Goal: Task Accomplishment & Management: Manage account settings

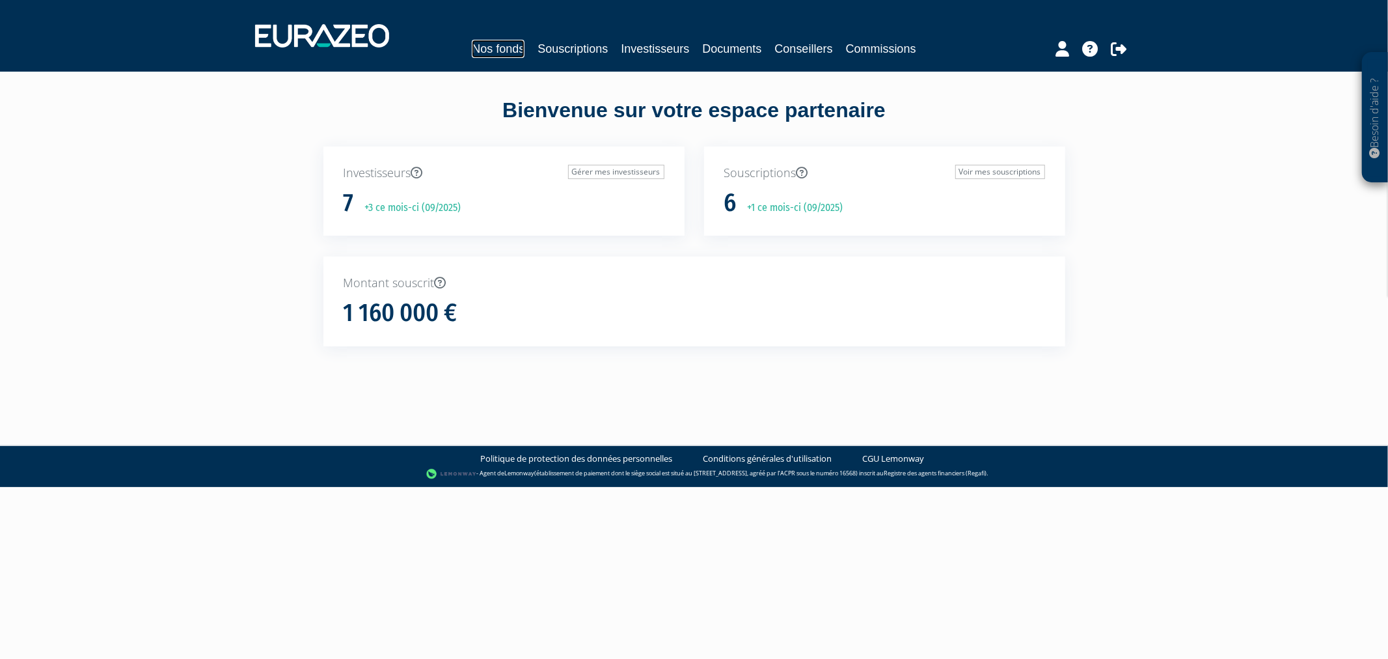
click at [478, 43] on link "Nos fonds" at bounding box center [498, 49] width 53 height 18
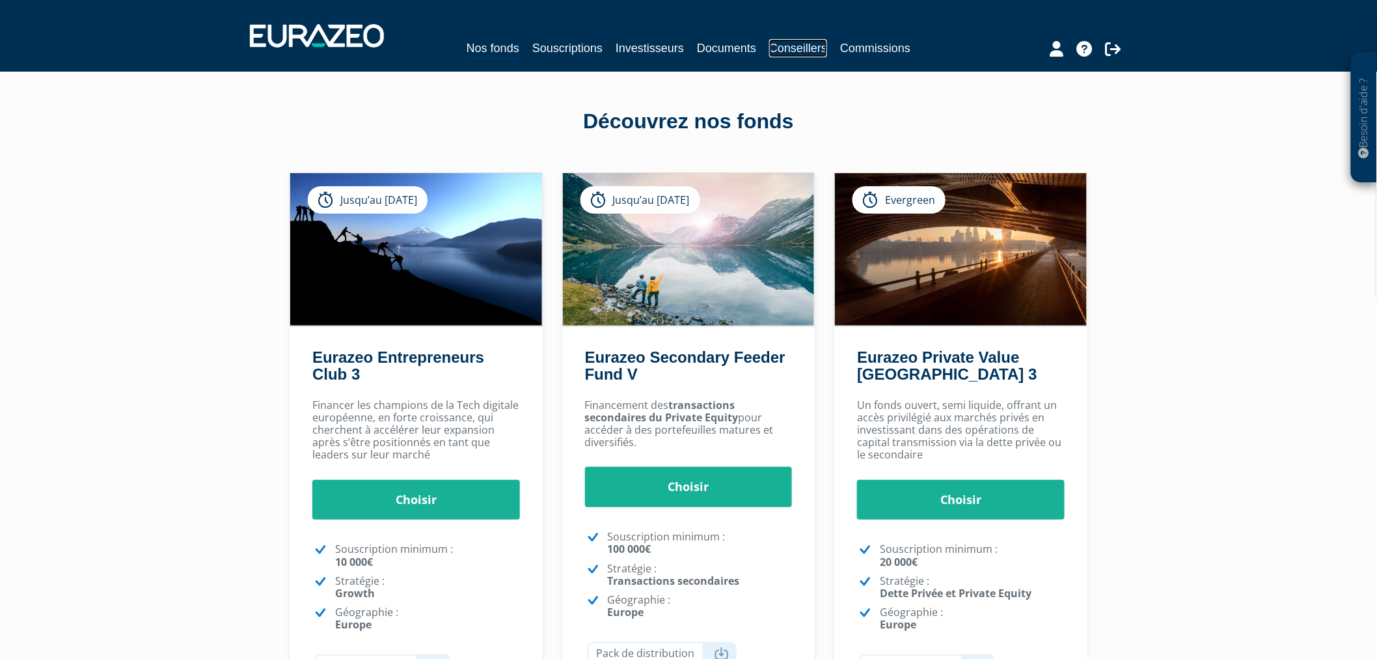
click at [811, 51] on link "Conseillers" at bounding box center [798, 48] width 58 height 18
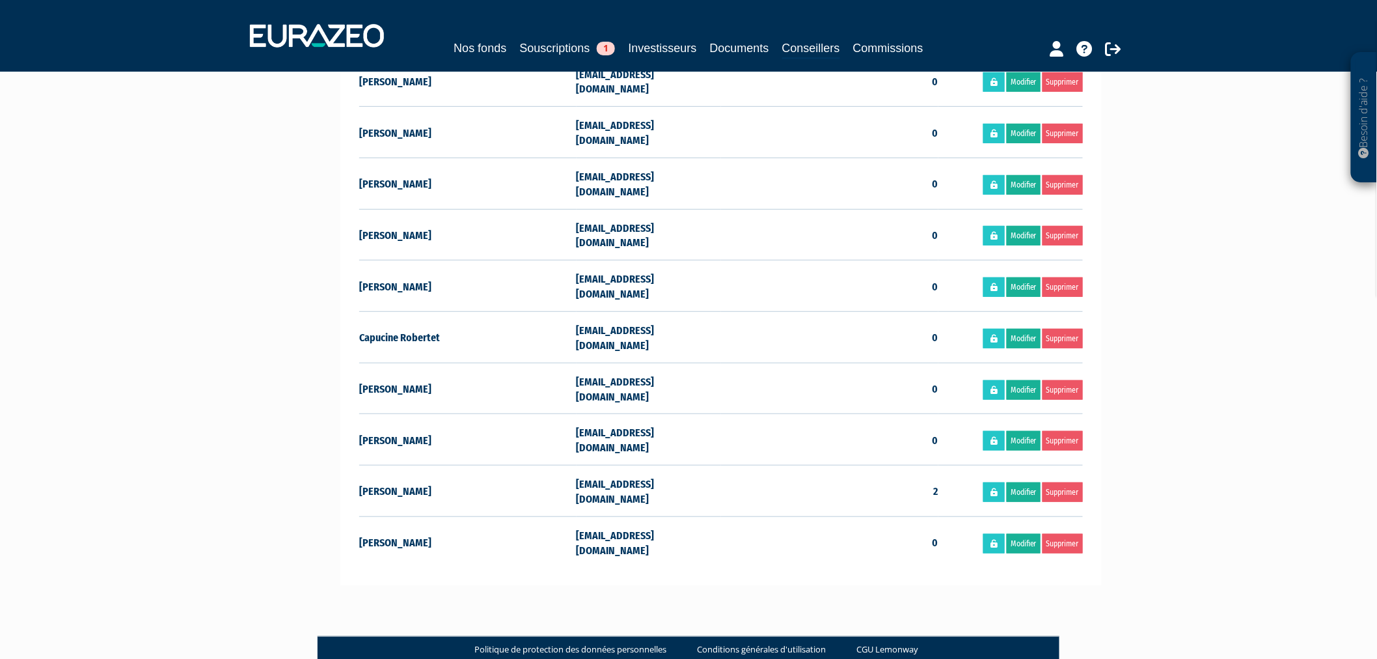
scroll to position [144, 0]
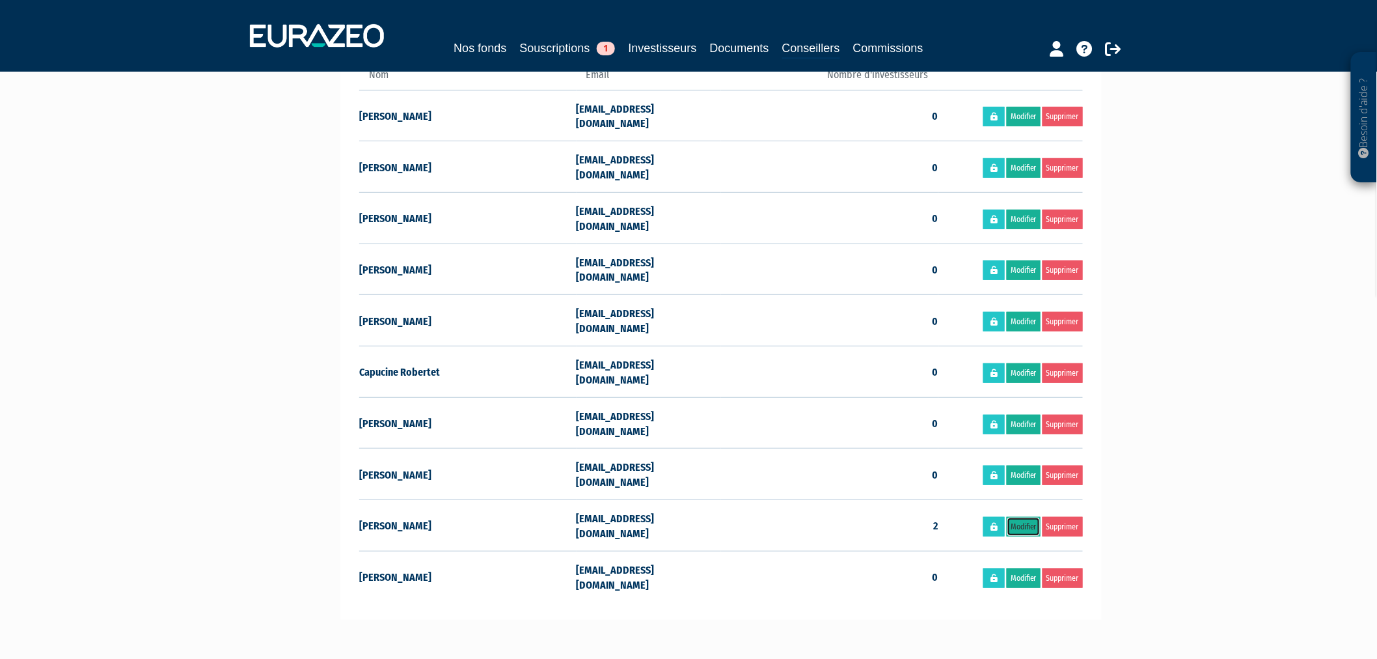
click at [1021, 517] on link "Modifier" at bounding box center [1024, 527] width 34 height 20
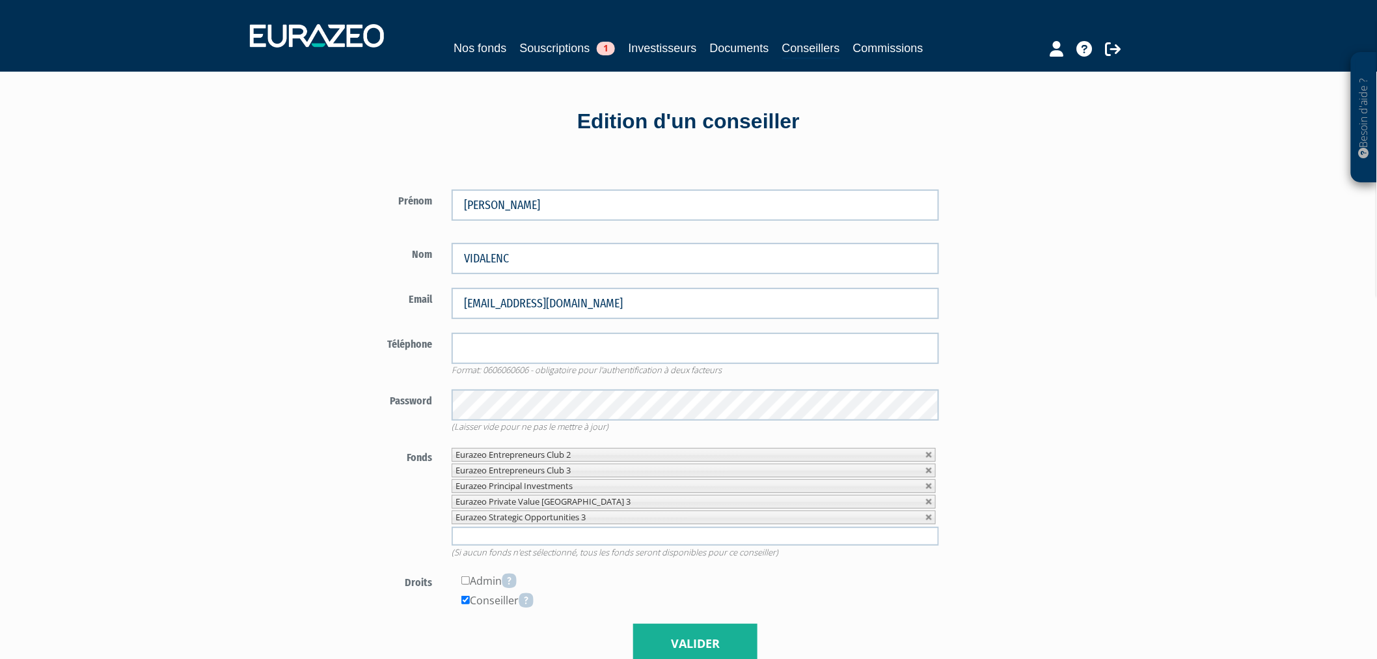
click at [601, 536] on input "text" at bounding box center [696, 536] width 488 height 19
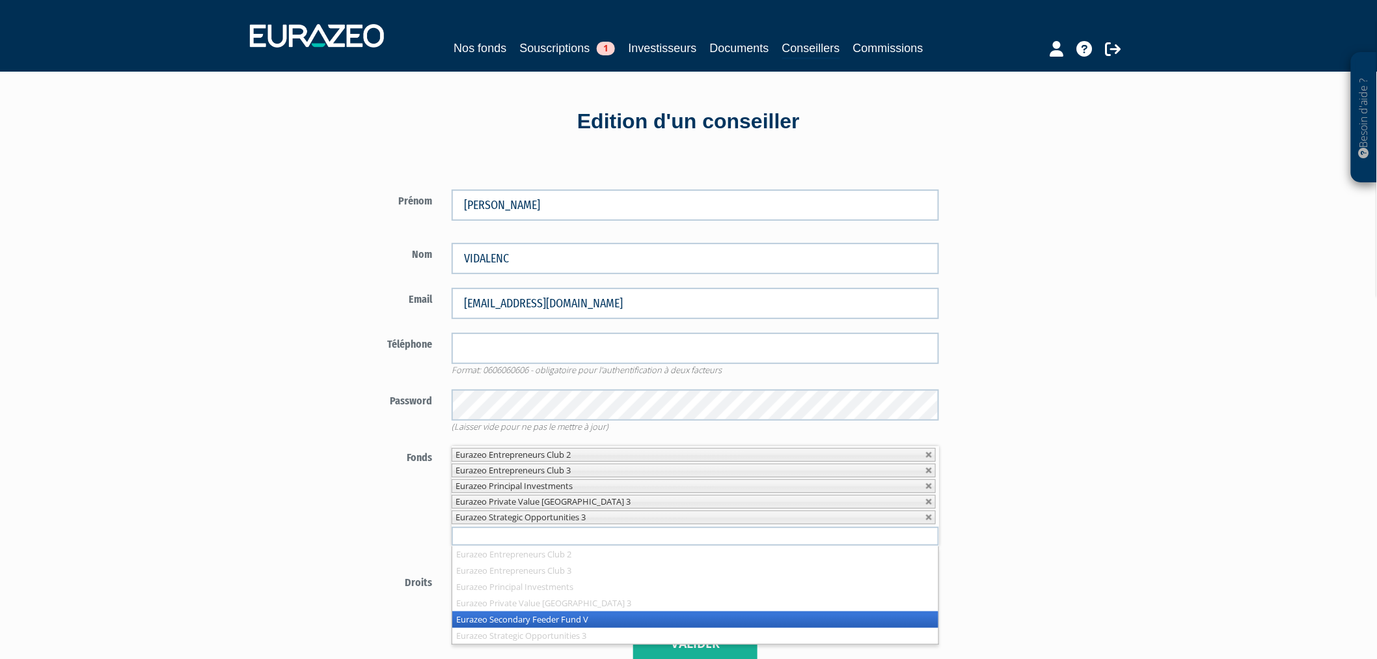
click at [582, 616] on li "Eurazeo Secondary Feeder Fund V" at bounding box center [695, 619] width 487 height 16
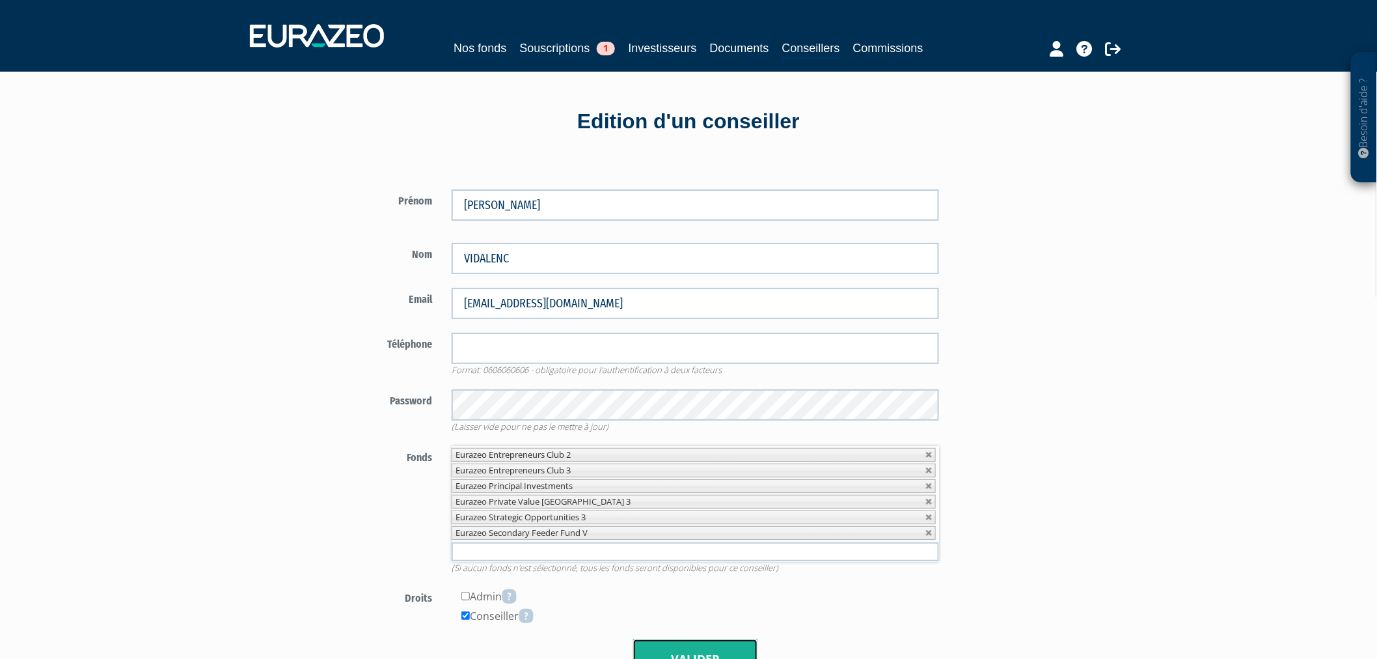
click at [716, 647] on button "Valider" at bounding box center [695, 659] width 124 height 40
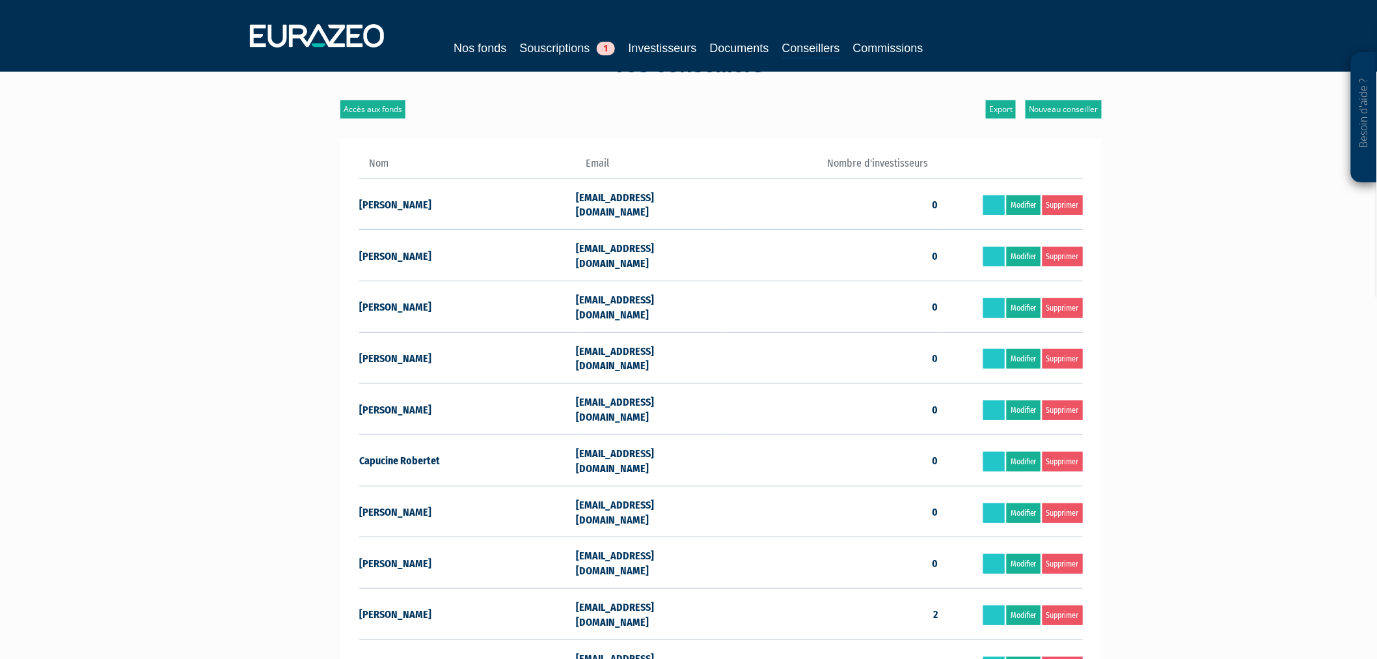
scroll to position [144, 0]
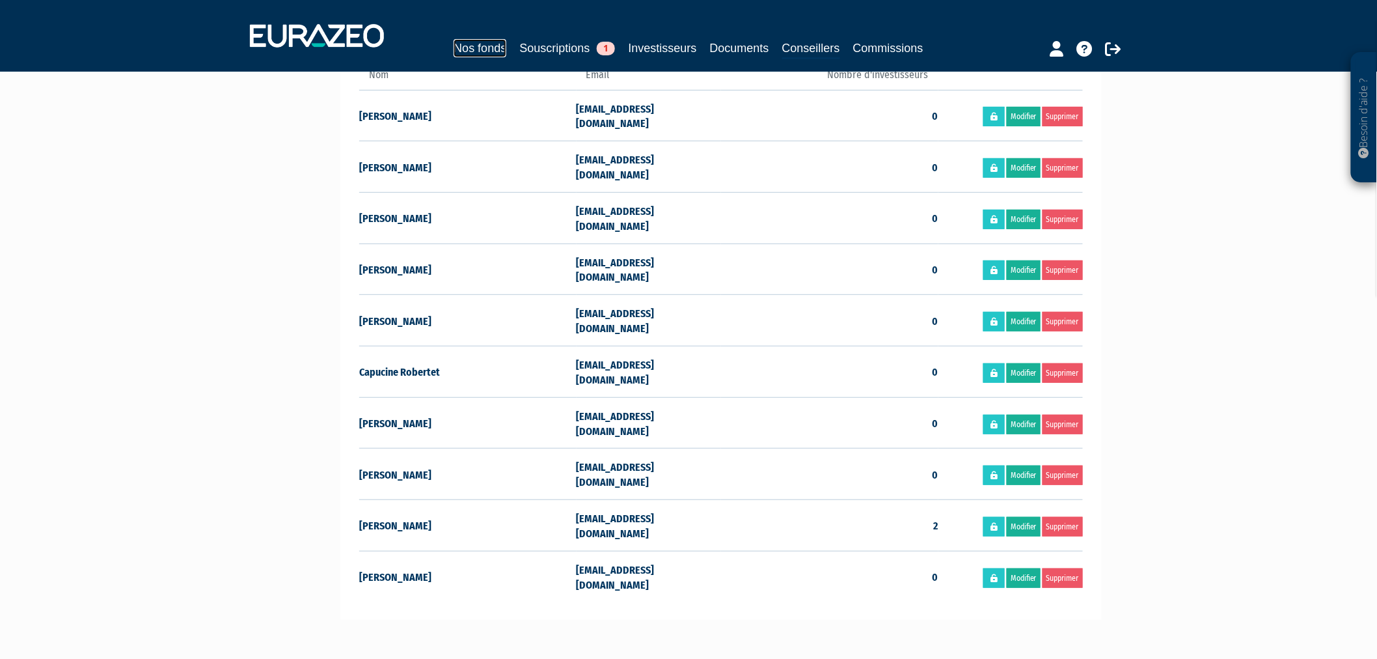
click at [458, 51] on link "Nos fonds" at bounding box center [480, 48] width 53 height 18
